Goal: Information Seeking & Learning: Learn about a topic

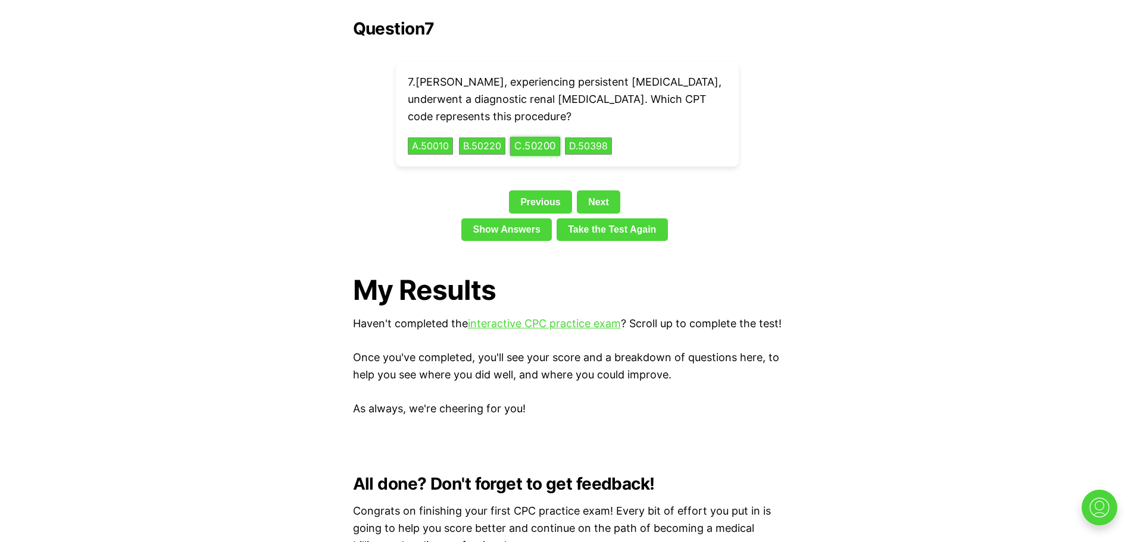
click at [531, 137] on button "C . 50200" at bounding box center [535, 146] width 50 height 18
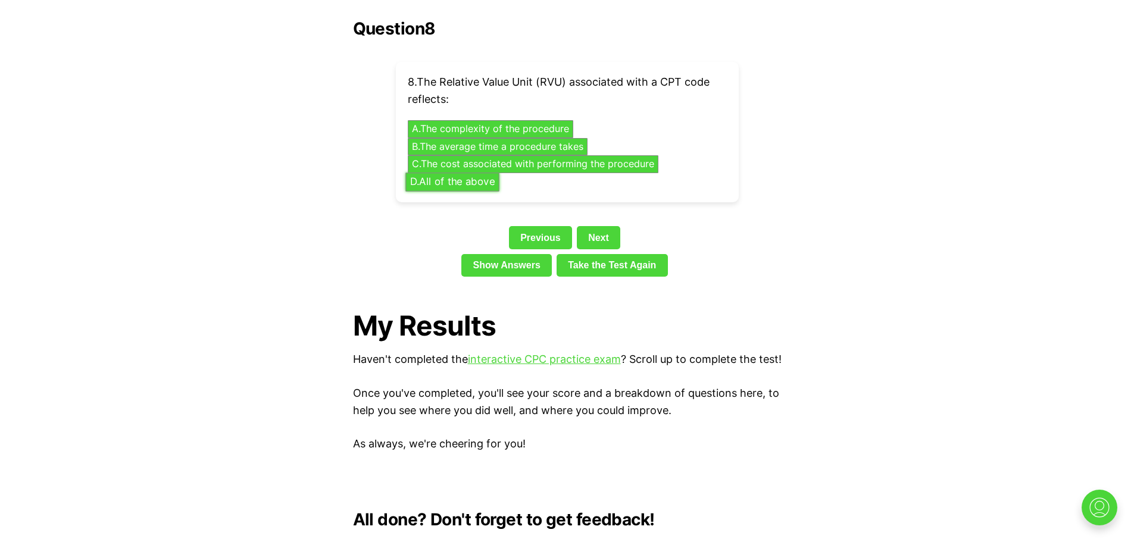
click at [435, 173] on button "D . All of the above" at bounding box center [452, 182] width 94 height 18
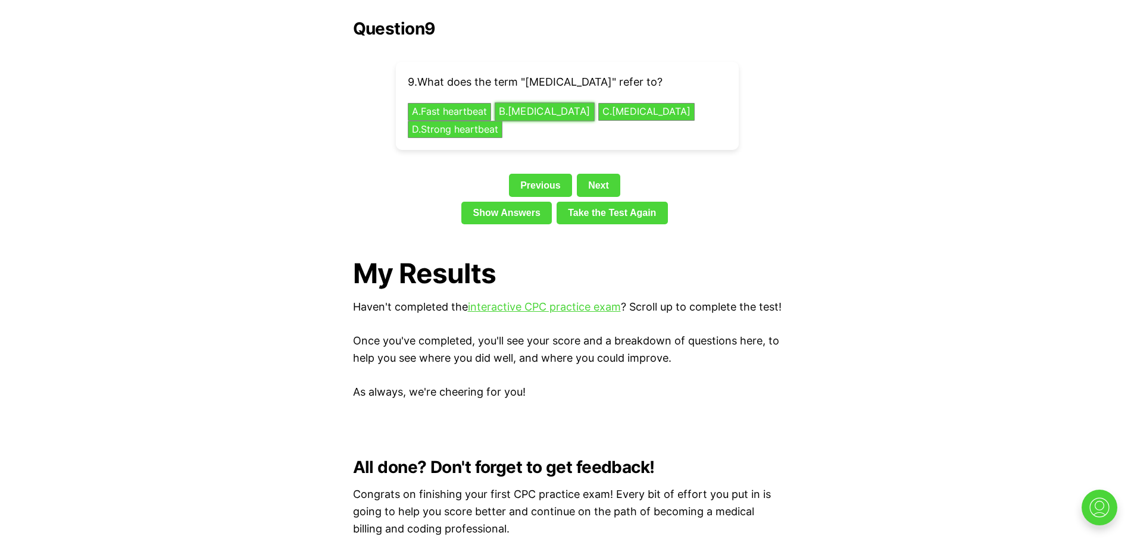
click at [535, 103] on button "B . Slow heartbeat" at bounding box center [545, 112] width 100 height 18
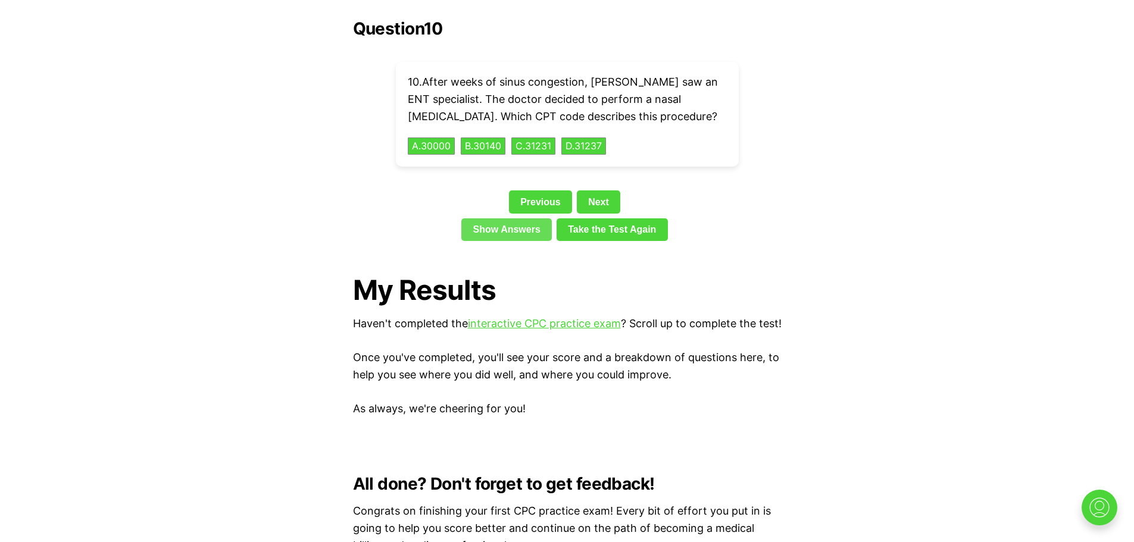
click at [522, 219] on link "Show Answers" at bounding box center [506, 230] width 91 height 23
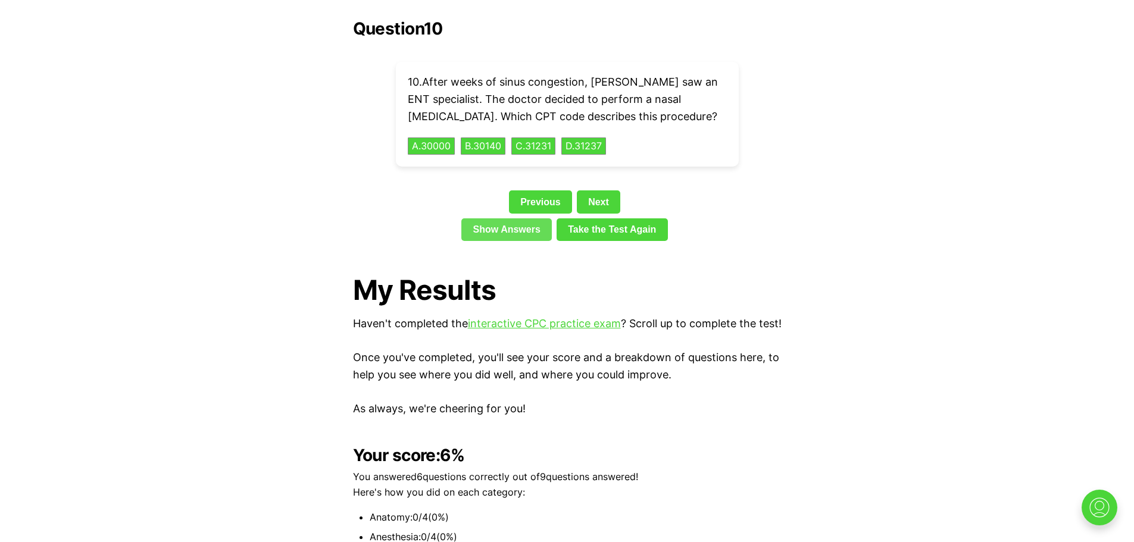
scroll to position [3173, 0]
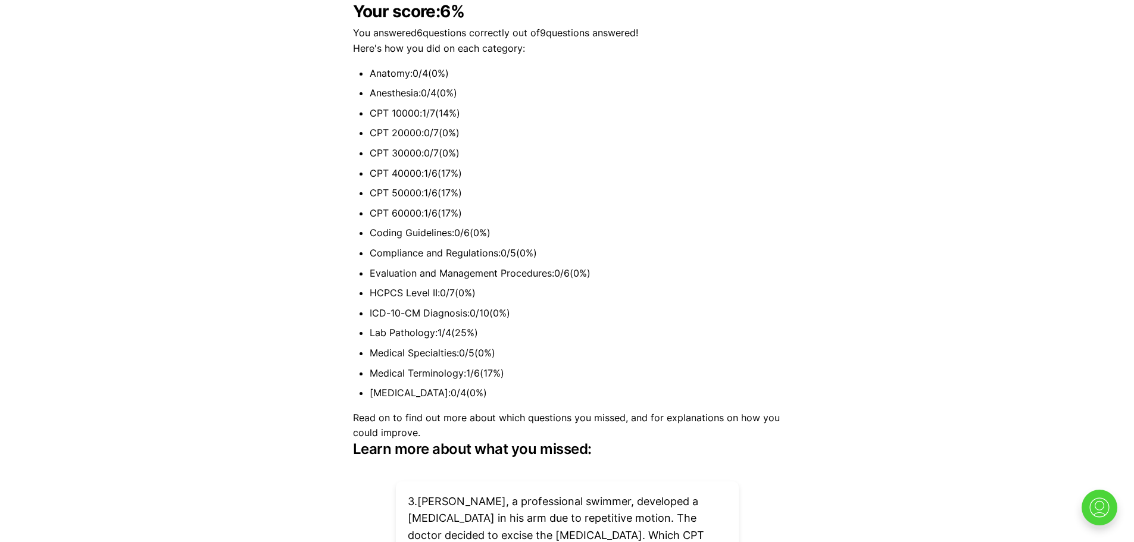
click at [522, 212] on li "CPT 60000 : 1 / 6 ( 17 %)" at bounding box center [576, 213] width 412 height 15
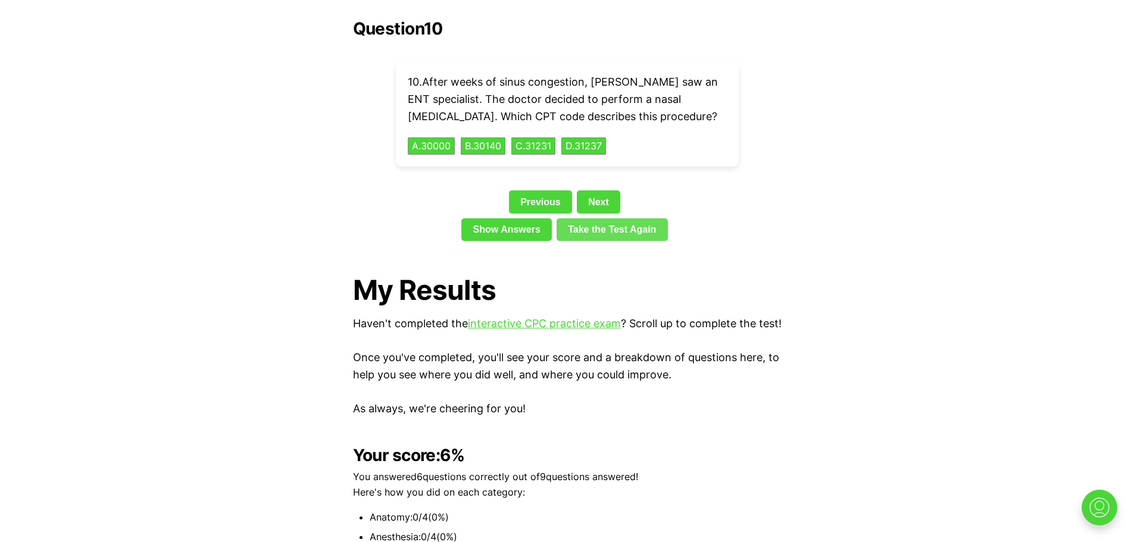
click at [589, 219] on link "Take the Test Again" at bounding box center [612, 230] width 111 height 23
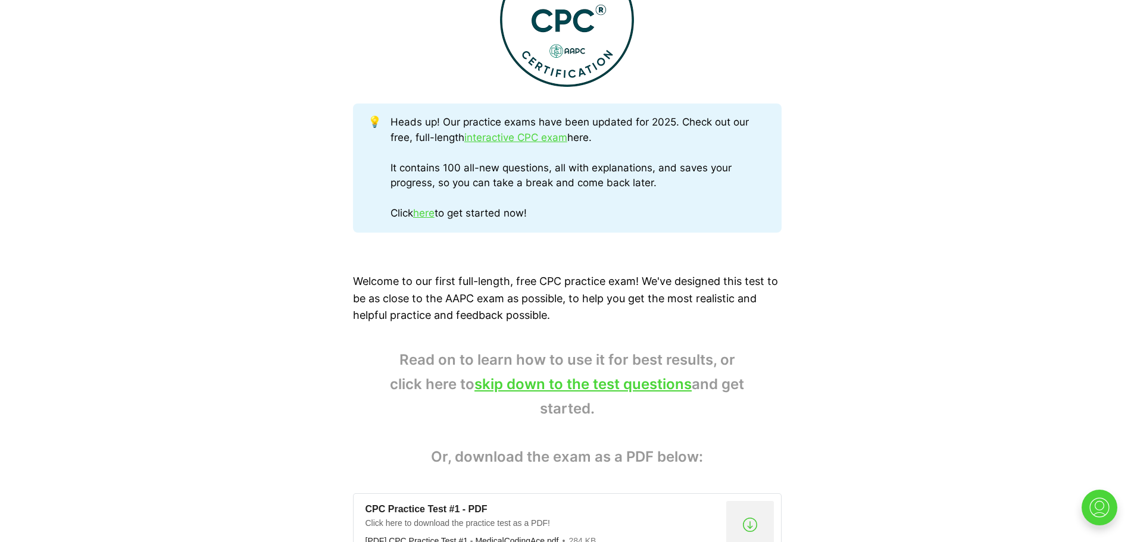
scroll to position [494, 0]
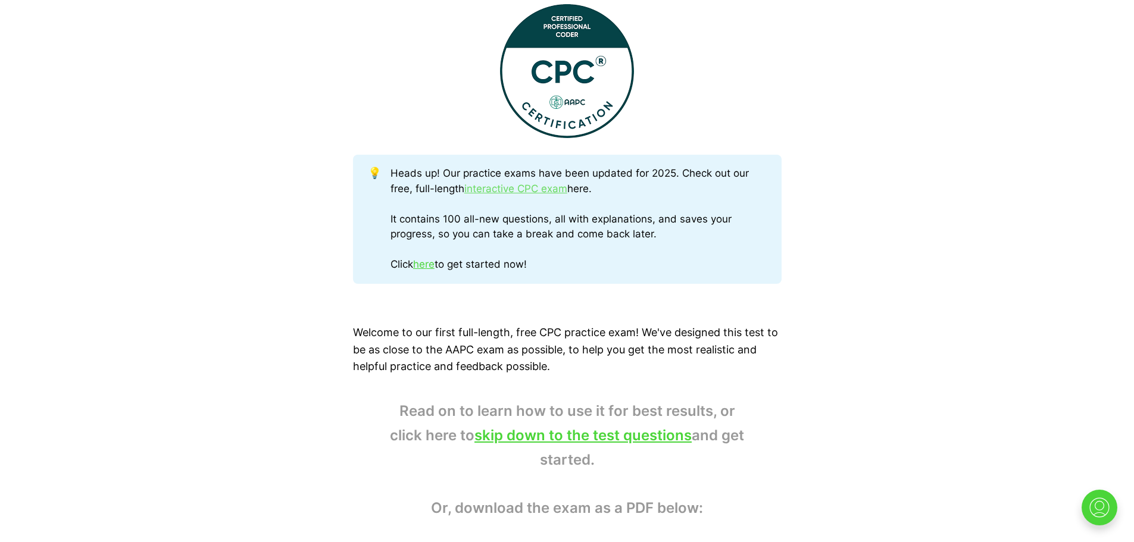
click at [522, 188] on link "interactive CPC exam" at bounding box center [515, 189] width 103 height 12
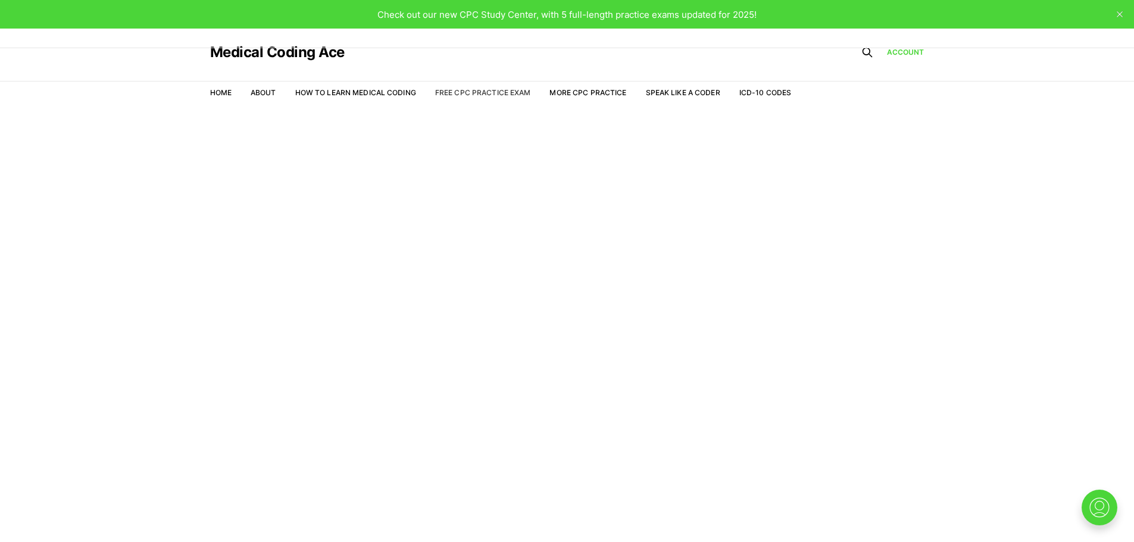
click at [510, 95] on link "Free CPC Practice Exam" at bounding box center [483, 92] width 96 height 9
click at [491, 92] on link "Free CPC Practice Exam" at bounding box center [483, 92] width 96 height 9
click at [604, 88] on link "More CPC Practice" at bounding box center [588, 92] width 77 height 9
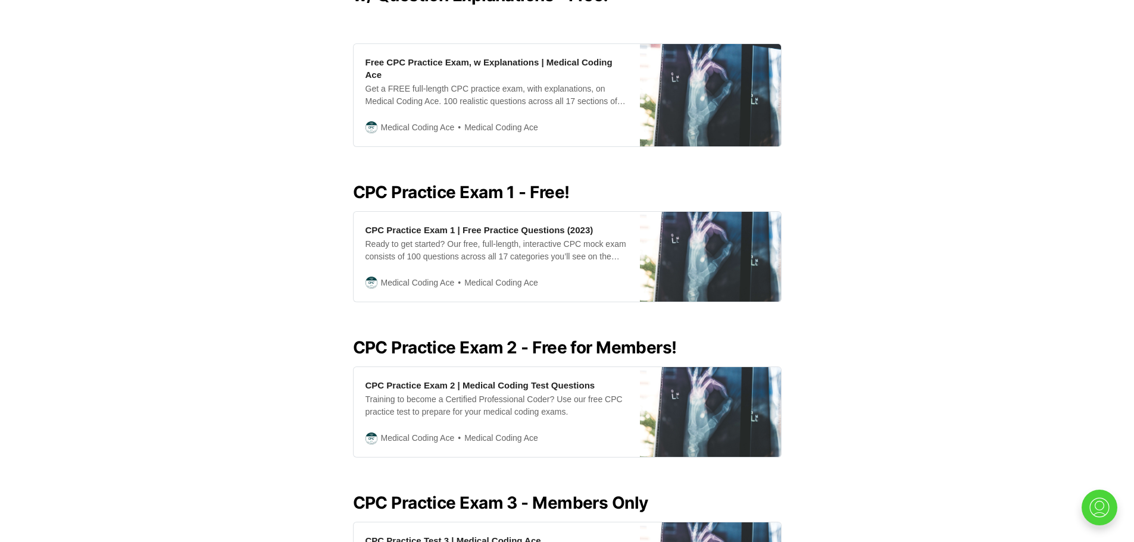
scroll to position [386, 0]
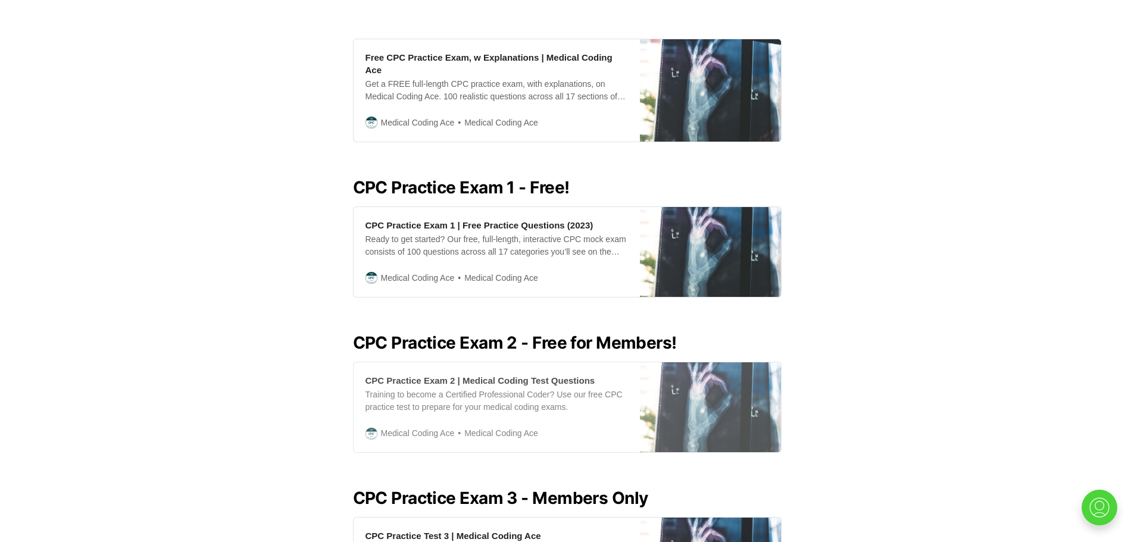
click at [442, 427] on span "Medical Coding Ace" at bounding box center [418, 433] width 74 height 13
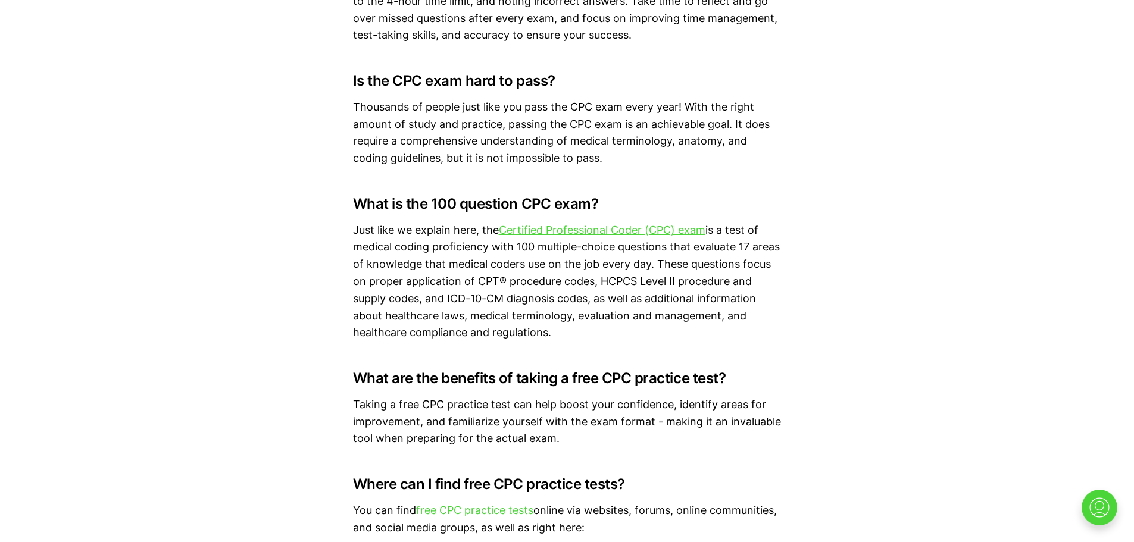
scroll to position [8881, 0]
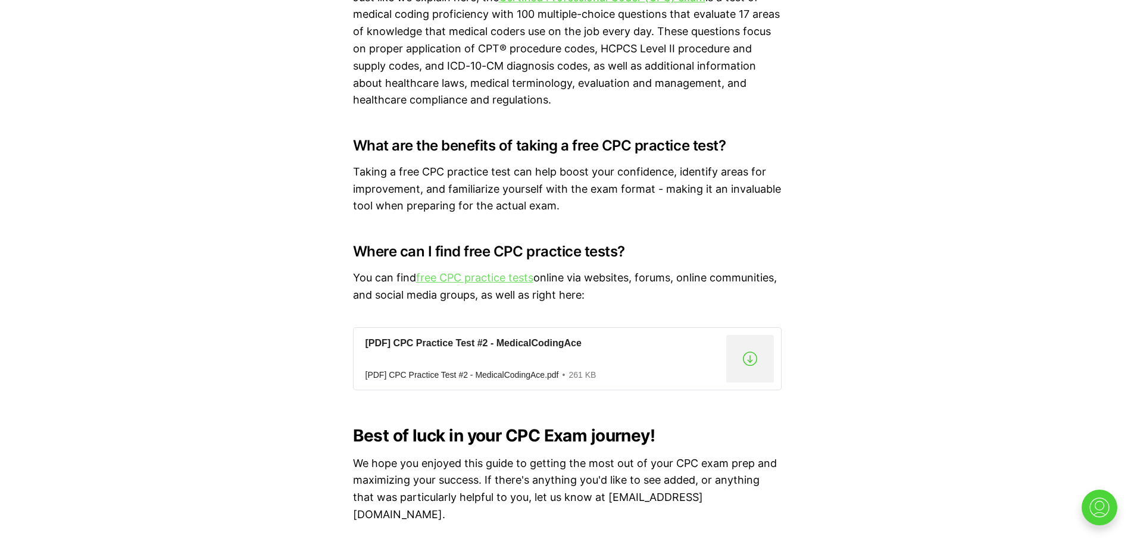
click at [466, 284] on link "free CPC practice tests" at bounding box center [474, 278] width 117 height 13
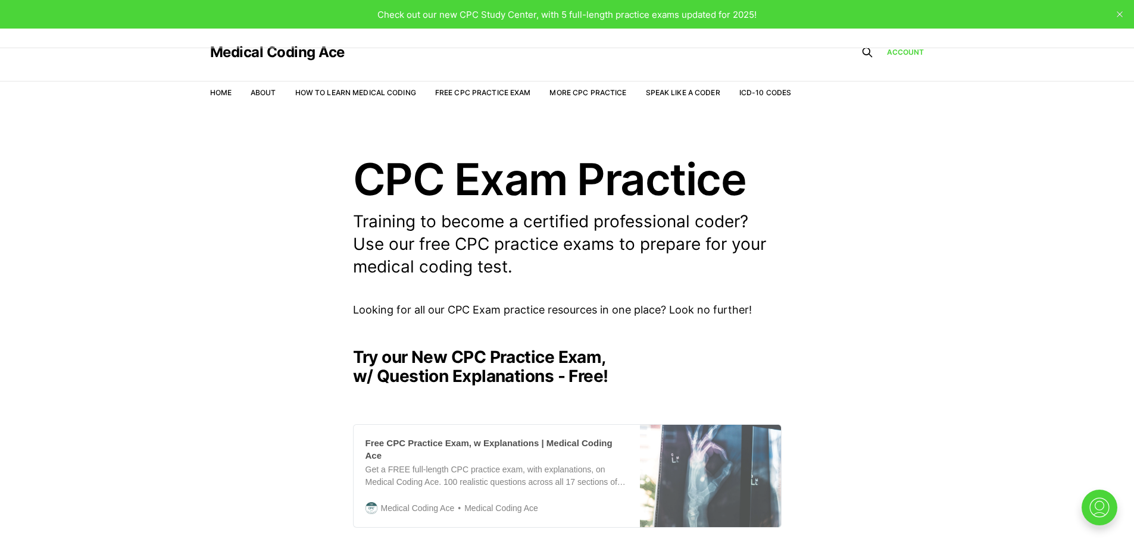
click at [502, 441] on div "Free CPC Practice Exam, w Explanations | Medical Coding Ace" at bounding box center [497, 449] width 263 height 25
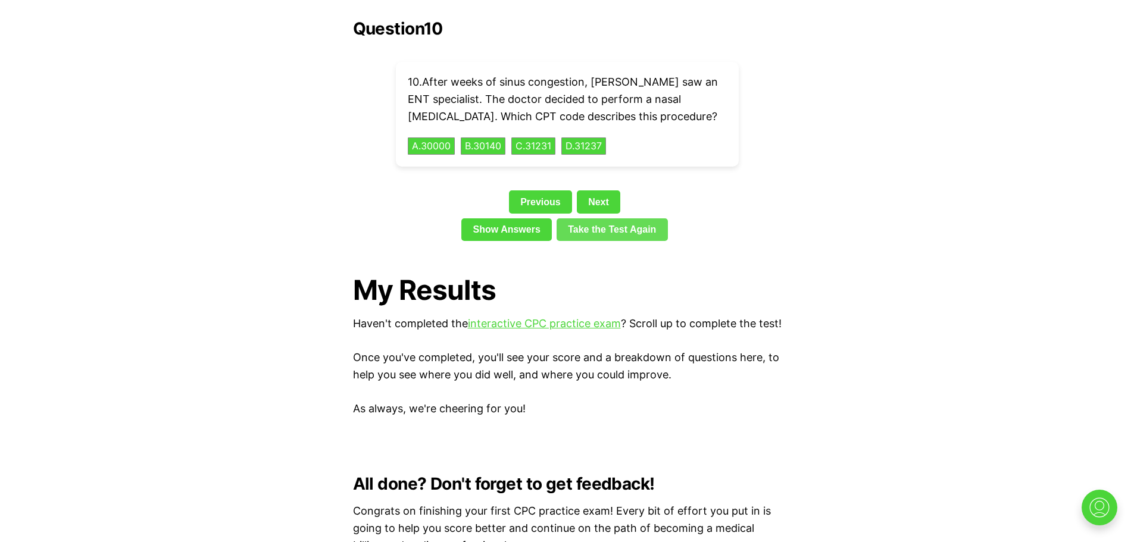
click at [589, 219] on link "Take the Test Again" at bounding box center [612, 230] width 111 height 23
